Goal: Information Seeking & Learning: Learn about a topic

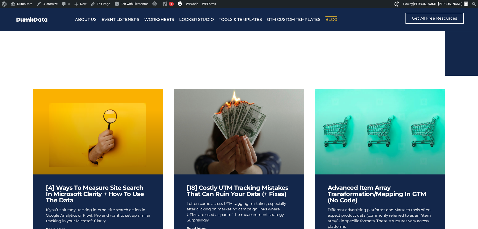
scroll to position [175, 0]
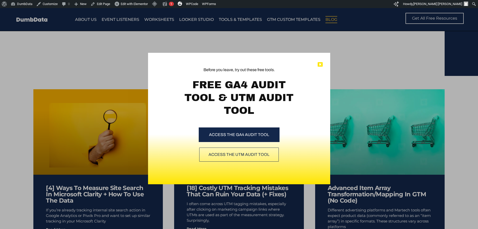
click at [321, 65] on icon at bounding box center [320, 64] width 5 height 5
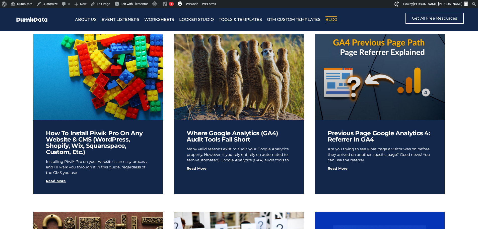
scroll to position [426, 0]
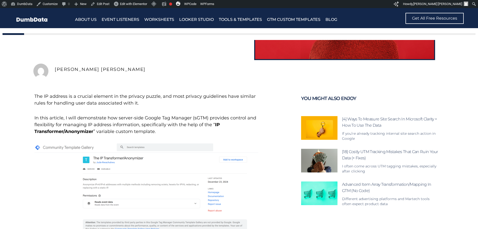
scroll to position [126, 0]
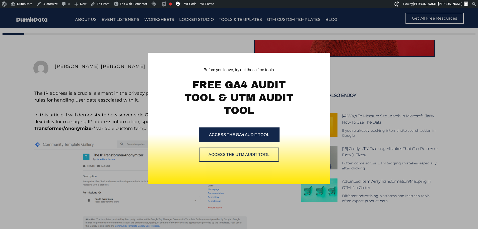
click at [332, 61] on div "Before you leave, try out these free tools. FREE GA4 AUDIT TOOL & UTM AUDIT TOO…" at bounding box center [239, 118] width 478 height 221
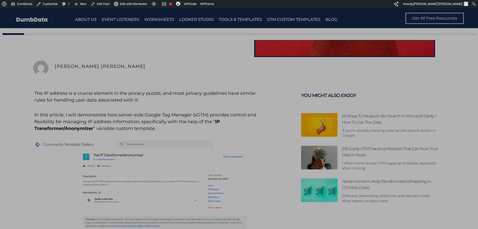
click at [342, 67] on div "Before you leave, try out these free tools. FREE GA4 AUDIT TOOL & UTM AUDIT TOO…" at bounding box center [239, 118] width 478 height 221
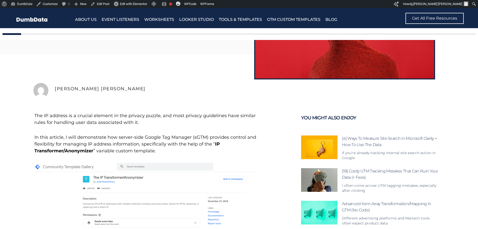
scroll to position [100, 0]
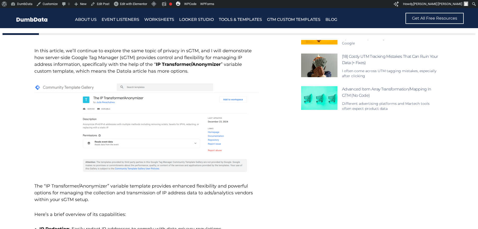
scroll to position [225, 0]
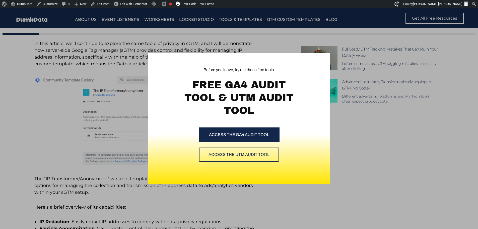
click at [261, 46] on div "Before you leave, try out these free tools. FREE GA4 AUDIT TOOL & UTM AUDIT TOO…" at bounding box center [239, 118] width 478 height 221
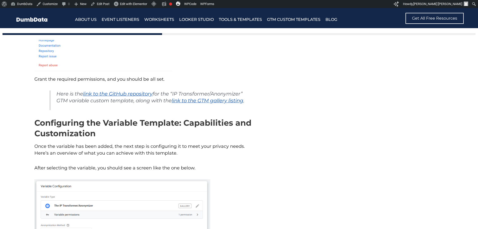
scroll to position [1154, 0]
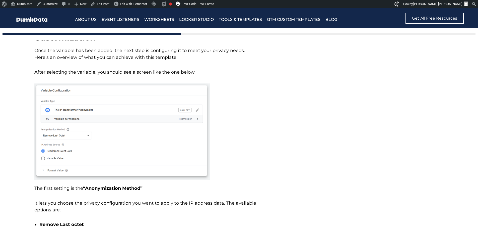
click at [246, 105] on figure at bounding box center [146, 131] width 224 height 96
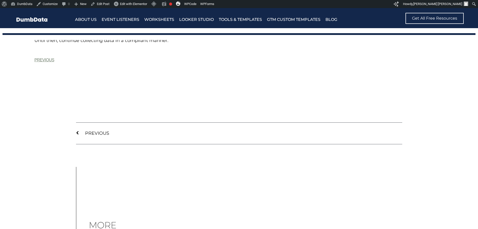
scroll to position [3263, 0]
